Goal: Complete application form: Complete application form

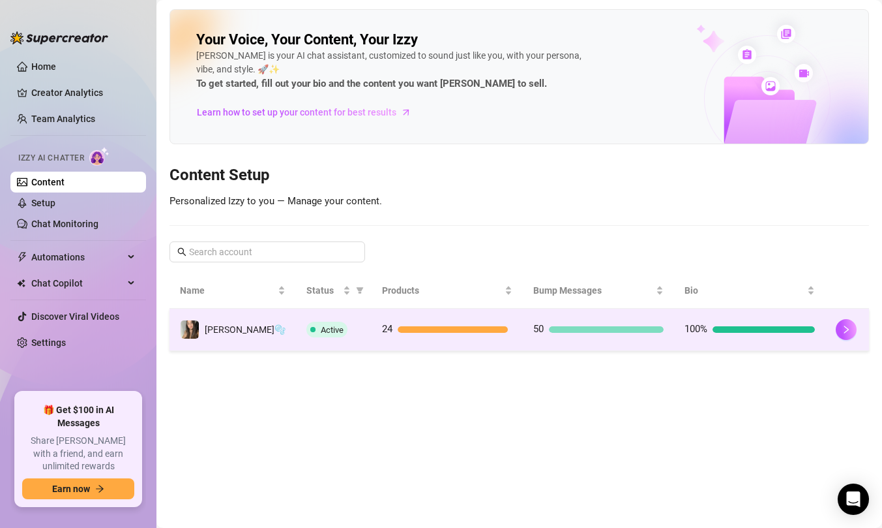
click at [572, 342] on td "50" at bounding box center [598, 329] width 151 height 42
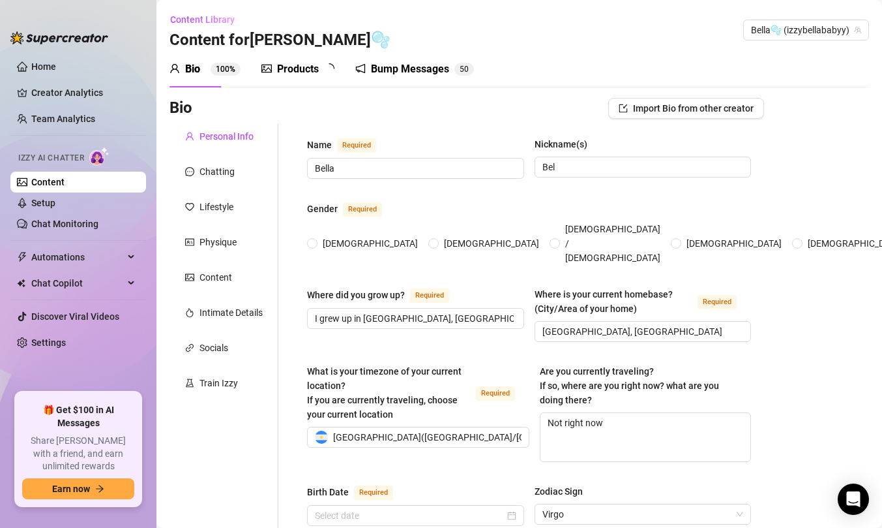
radio input "true"
type input "[DATE]"
click at [223, 176] on div "Chatting" at bounding box center [217, 171] width 35 height 14
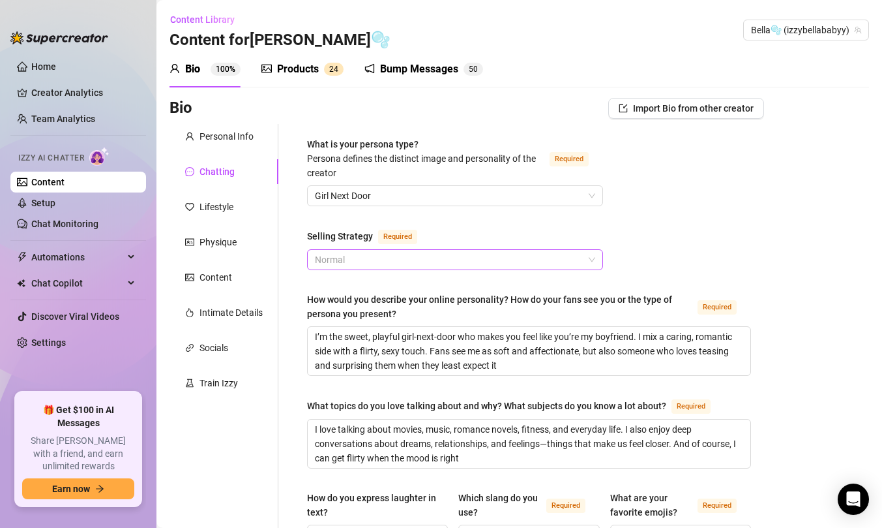
click at [375, 265] on span "Normal" at bounding box center [455, 260] width 280 height 20
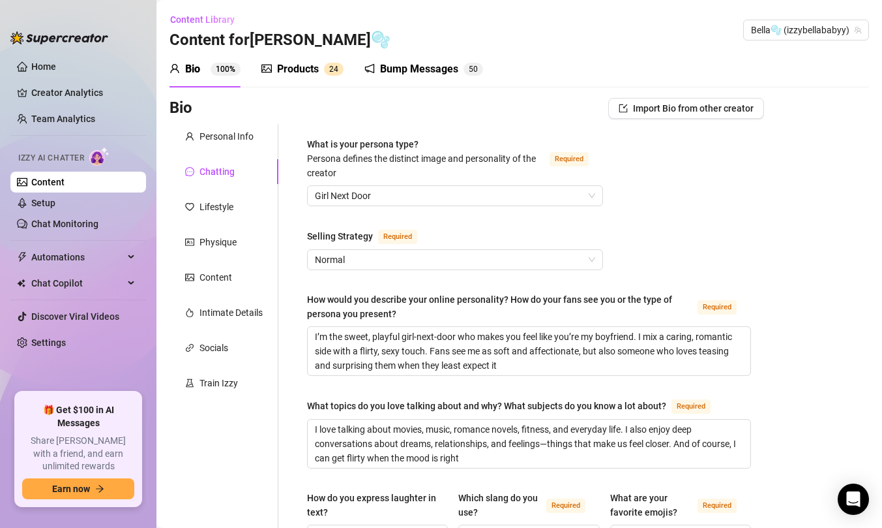
click at [219, 320] on div "Intimate Details" at bounding box center [224, 312] width 109 height 25
